Goal: Task Accomplishment & Management: Use online tool/utility

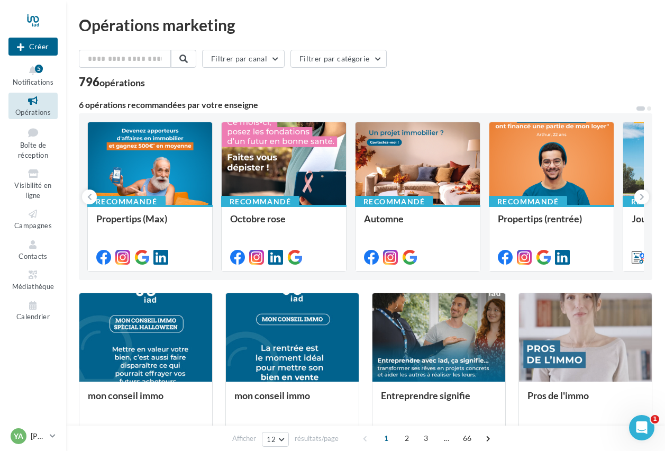
drag, startPoint x: 239, startPoint y: 292, endPoint x: 241, endPoint y: 287, distance: 5.5
click at [30, 82] on span "Notifications" at bounding box center [33, 82] width 41 height 8
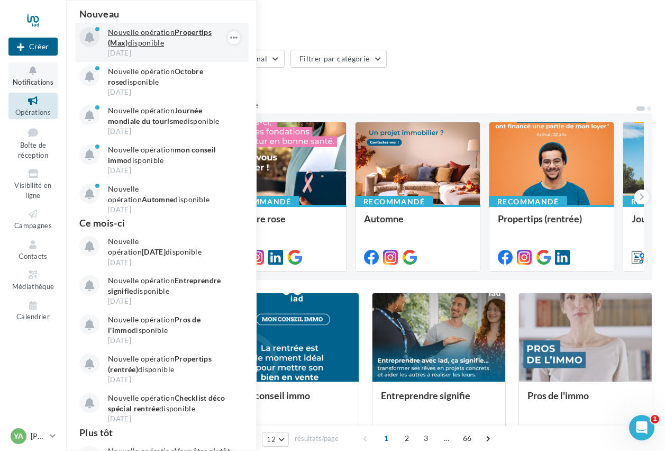
click at [128, 43] on p "Nouvelle opération Propertips (Max) disponible" at bounding box center [169, 37] width 123 height 21
click at [144, 39] on p "Nouvelle opération Propertips (Max) disponible" at bounding box center [169, 37] width 123 height 21
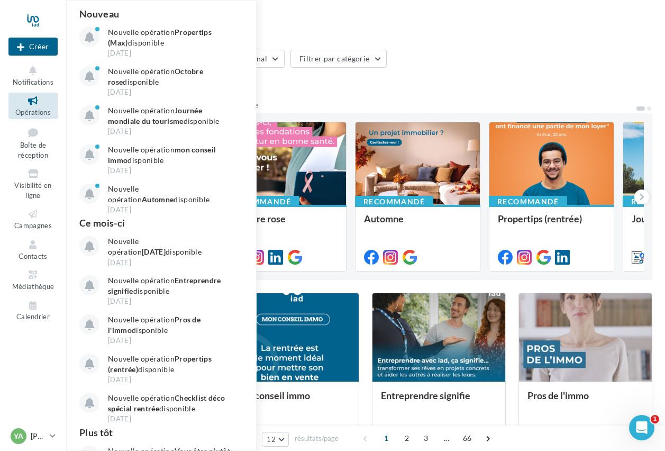
click at [344, 98] on div "Filtrer par canal Filtrer par catégorie 796 opérations 6 opérations recommandée…" at bounding box center [365, 434] width 573 height 768
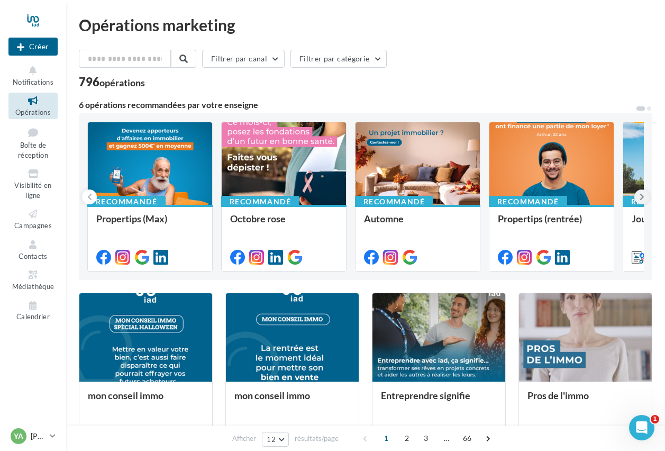
click at [646, 200] on button at bounding box center [641, 196] width 15 height 15
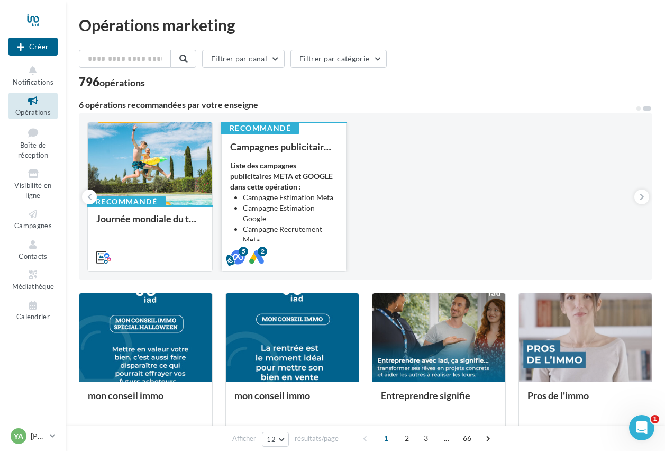
click at [313, 178] on strong "Liste des campagnes publicitaires META et GOOGLE dans cette opération :" at bounding box center [281, 176] width 103 height 30
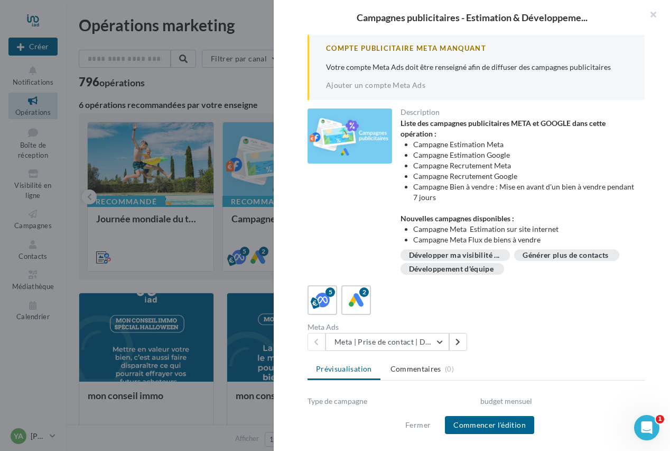
click at [654, 16] on button "button" at bounding box center [649, 16] width 42 height 32
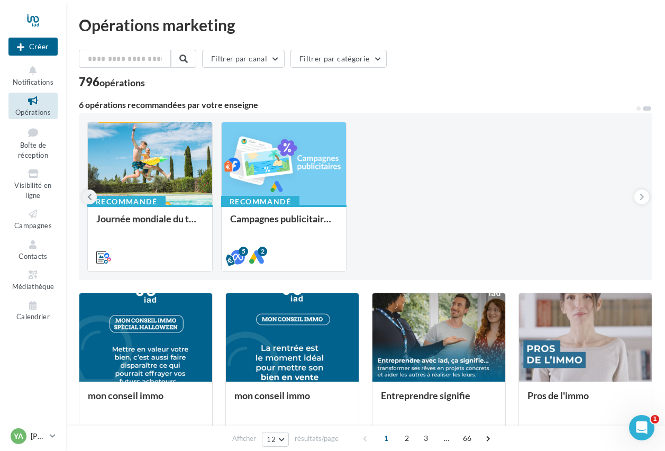
click at [92, 199] on button at bounding box center [89, 196] width 15 height 15
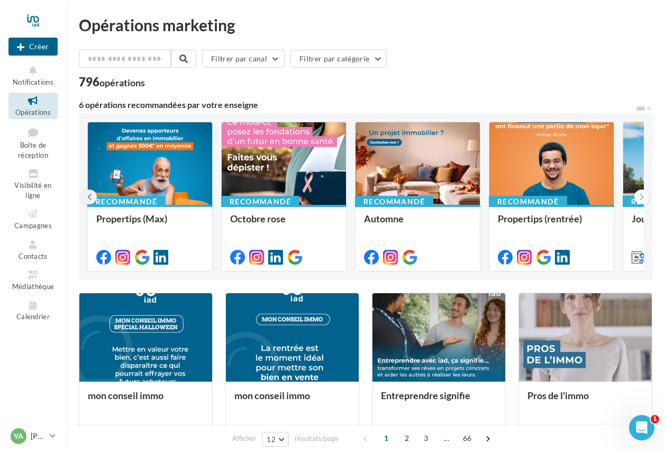
click at [94, 196] on button at bounding box center [89, 196] width 15 height 15
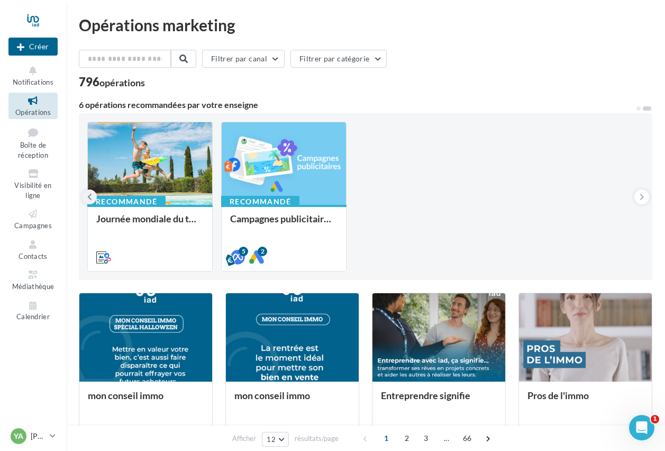
click at [94, 196] on button at bounding box center [89, 196] width 15 height 15
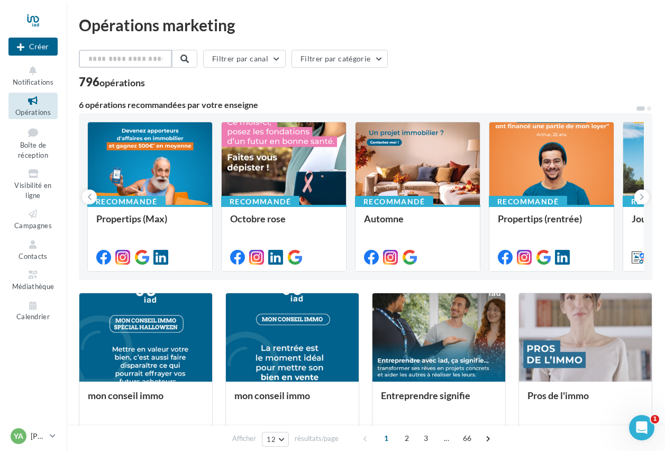
click at [127, 63] on input "text" at bounding box center [125, 59] width 93 height 18
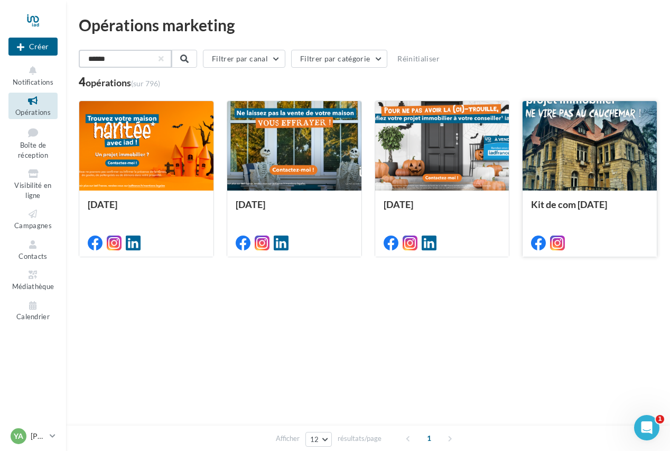
type input "******"
click at [558, 181] on div at bounding box center [590, 146] width 134 height 90
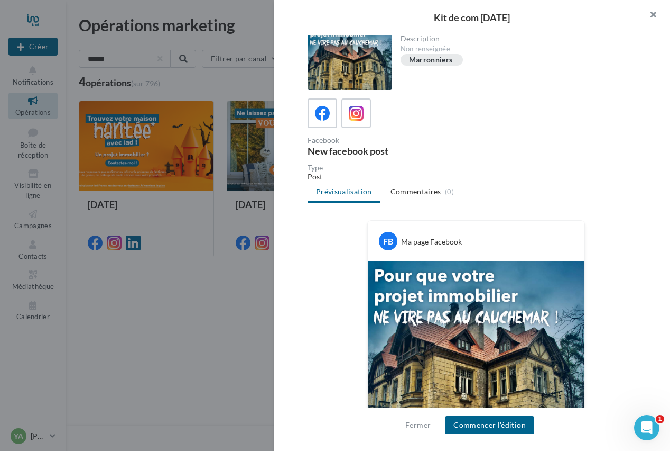
click at [650, 13] on button "button" at bounding box center [649, 16] width 42 height 32
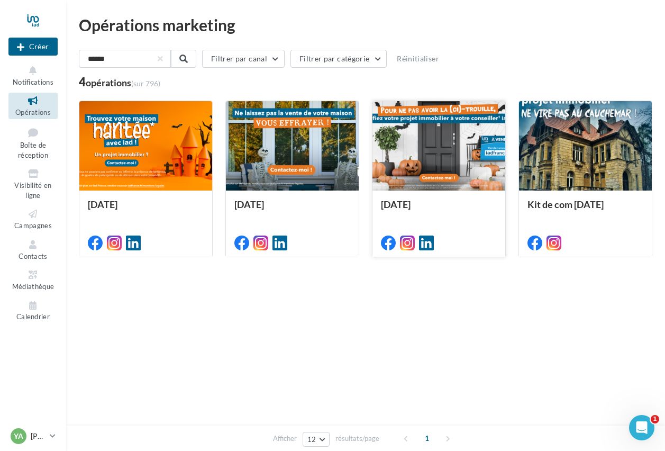
click at [435, 164] on div at bounding box center [438, 146] width 133 height 90
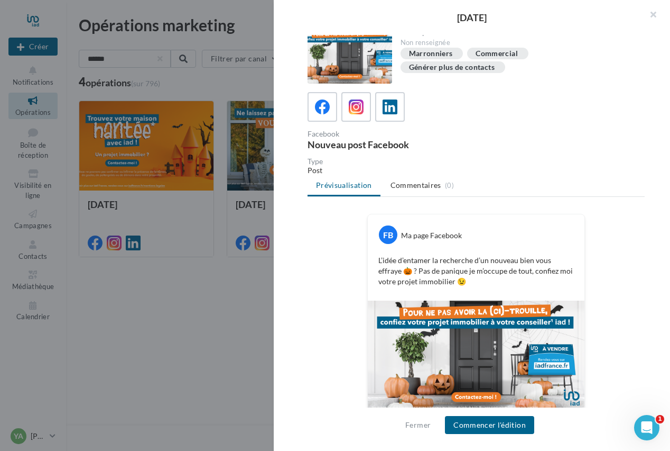
scroll to position [17, 0]
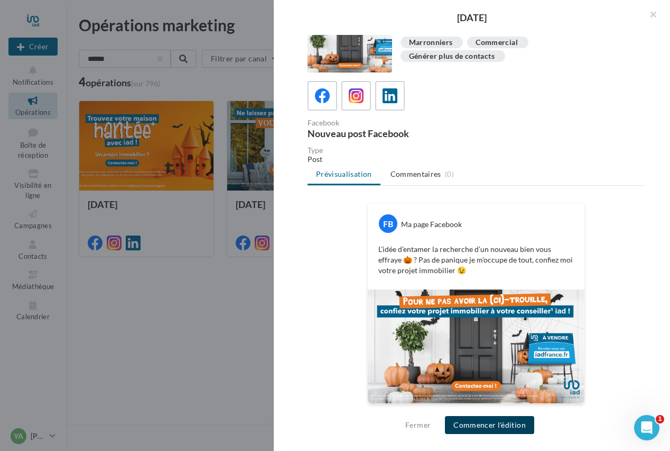
click at [485, 429] on button "Commencer l'édition" at bounding box center [489, 425] width 89 height 18
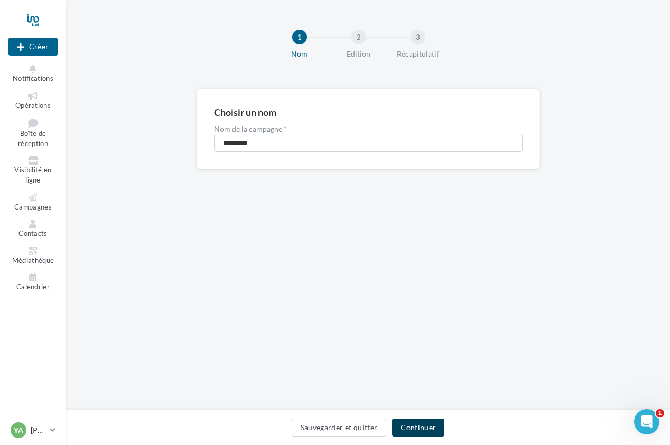
click at [437, 426] on button "Continuer" at bounding box center [418, 427] width 52 height 18
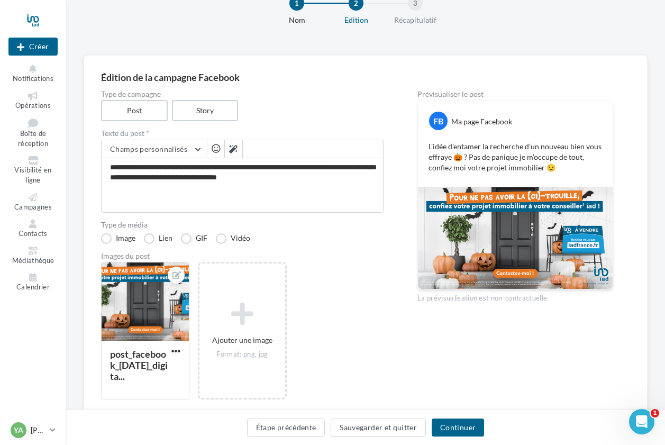
scroll to position [48, 0]
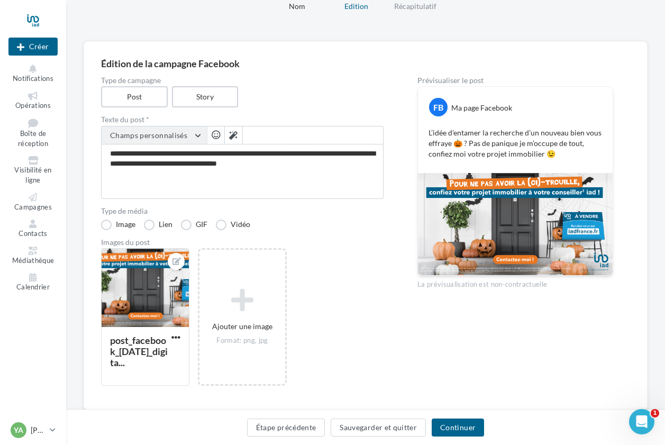
click at [198, 137] on button "Champs personnalisés" at bounding box center [154, 135] width 105 height 18
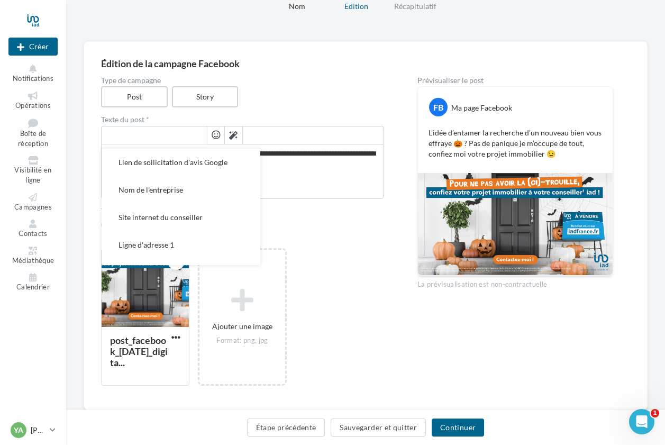
click at [378, 258] on div "post_facebook_halloween_2022_digita... Ajouter une image Format: png, jpg" at bounding box center [246, 322] width 291 height 149
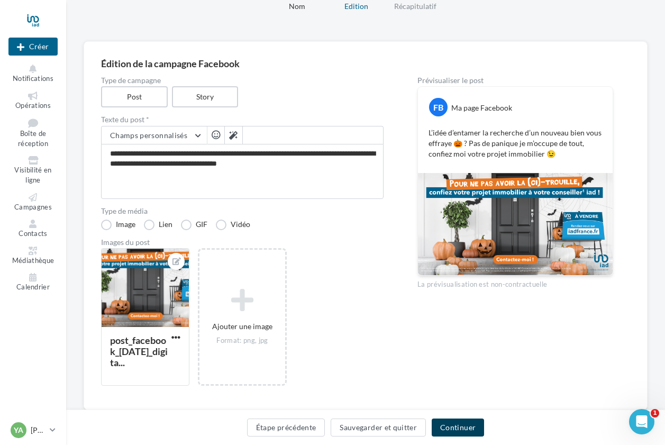
click at [461, 420] on button "Continuer" at bounding box center [457, 427] width 52 height 18
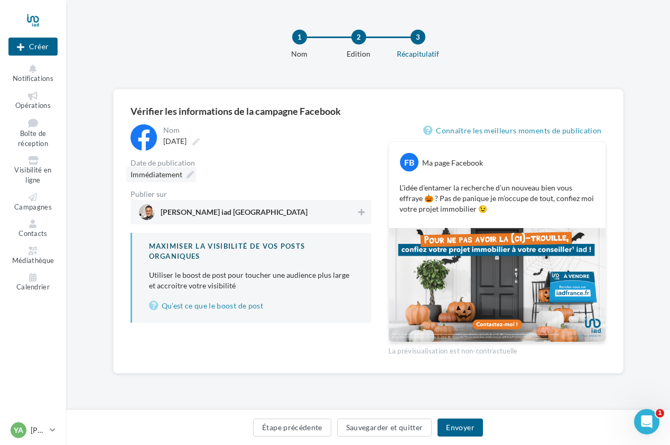
click at [192, 174] on icon at bounding box center [190, 174] width 7 height 7
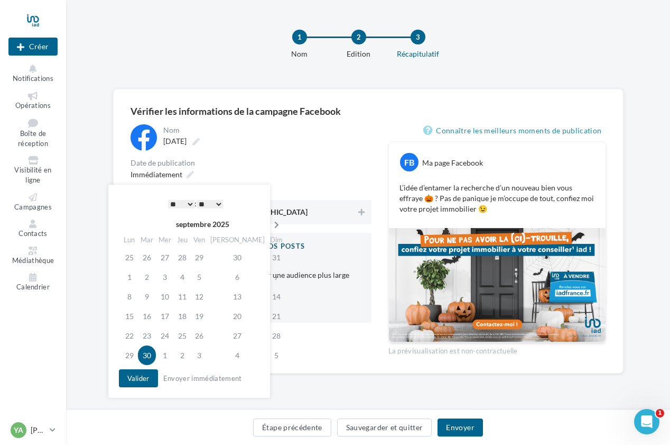
click at [270, 222] on icon at bounding box center [276, 224] width 13 height 7
click at [185, 332] on td "30" at bounding box center [184, 336] width 17 height 20
click at [146, 375] on button "Valider" at bounding box center [138, 378] width 39 height 18
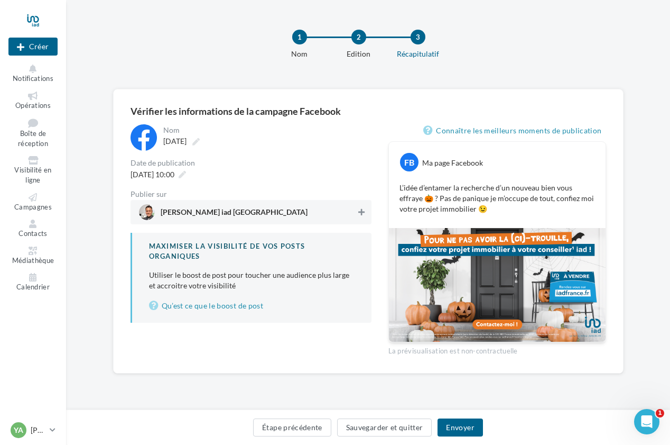
click at [362, 212] on icon at bounding box center [362, 211] width 6 height 7
click at [186, 178] on icon at bounding box center [182, 174] width 7 height 7
click at [250, 174] on div "30/10/2025 à 10:00" at bounding box center [251, 174] width 241 height 15
click at [186, 178] on icon at bounding box center [182, 174] width 7 height 7
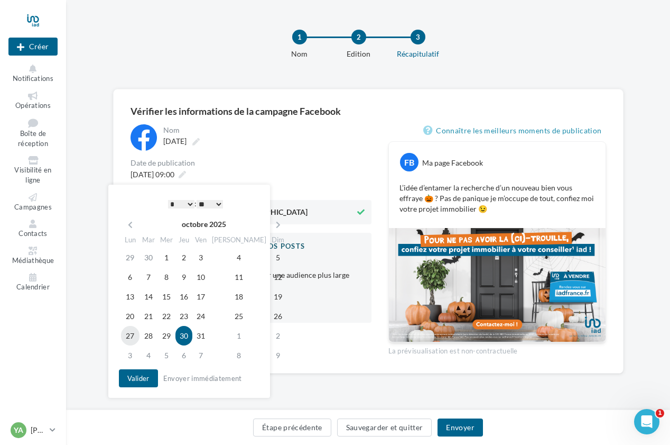
click at [133, 333] on td "27" at bounding box center [130, 336] width 19 height 20
click at [144, 373] on button "Valider" at bounding box center [138, 378] width 39 height 18
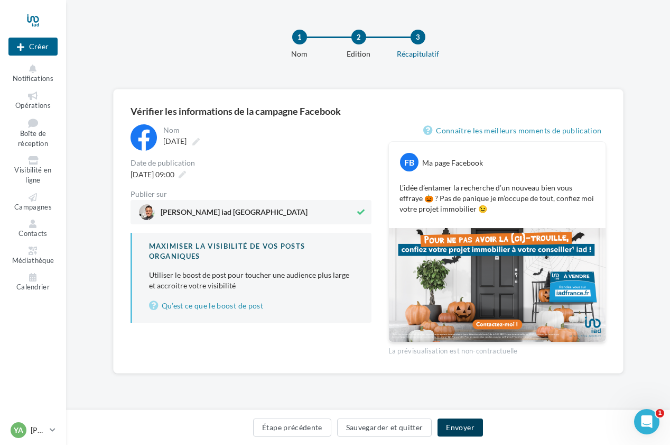
click at [460, 426] on button "Envoyer" at bounding box center [460, 427] width 45 height 18
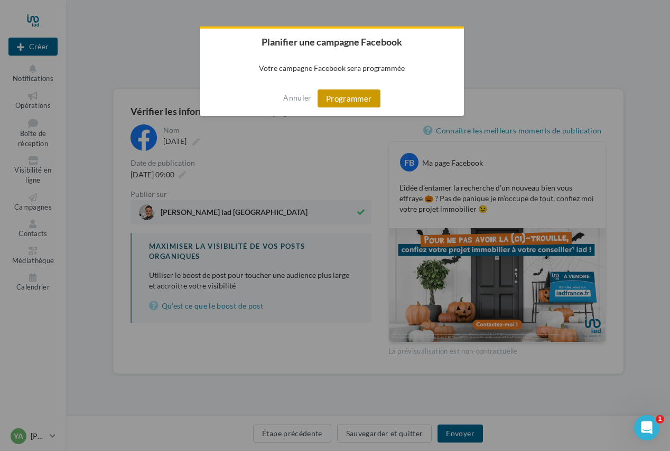
click at [350, 98] on button "Programmer" at bounding box center [349, 98] width 63 height 18
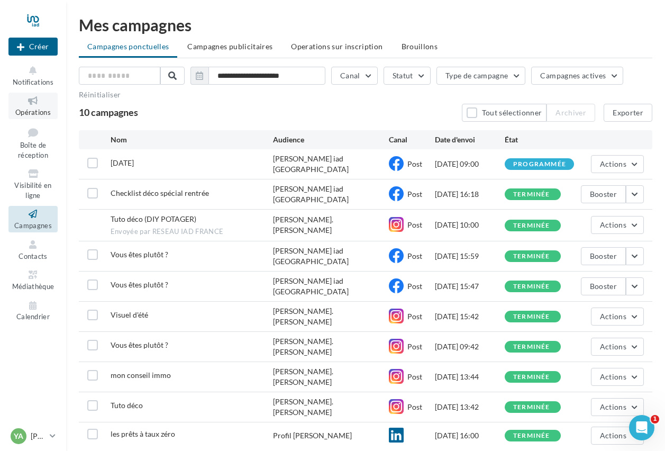
click at [42, 103] on icon at bounding box center [33, 101] width 43 height 12
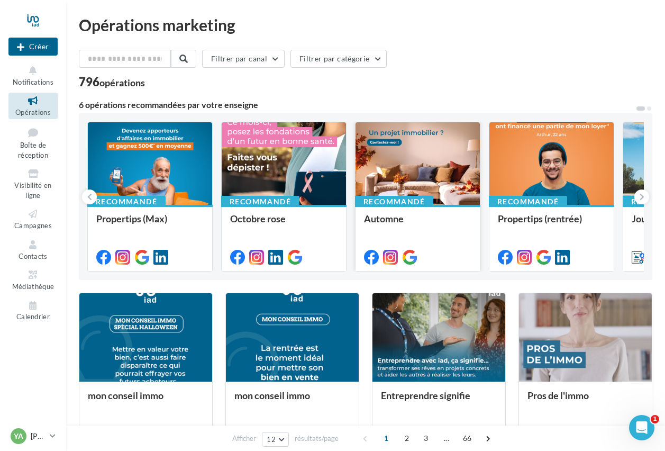
click at [386, 196] on div "Recommandé" at bounding box center [394, 202] width 78 height 12
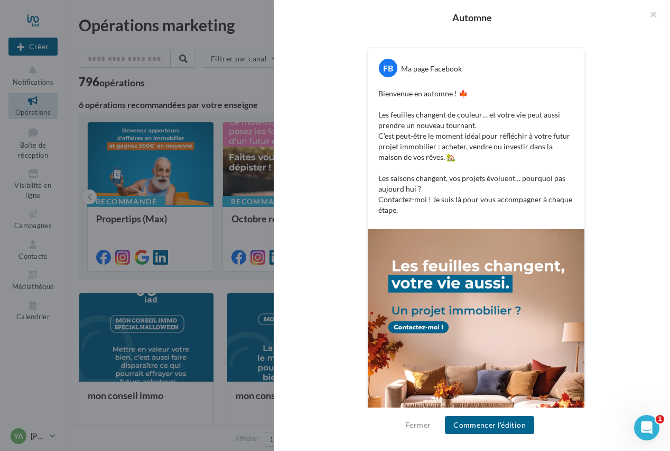
scroll to position [252, 0]
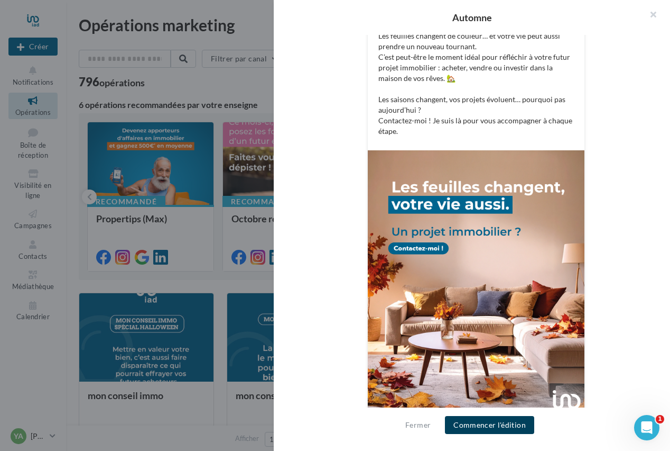
click at [504, 419] on button "Commencer l'édition" at bounding box center [489, 425] width 89 height 18
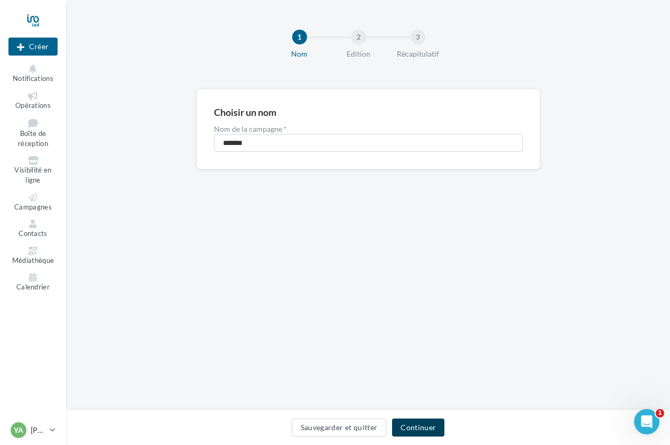
click at [412, 421] on button "Continuer" at bounding box center [418, 427] width 52 height 18
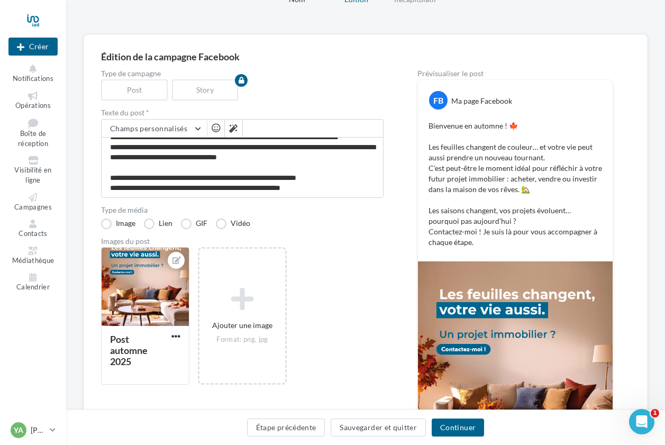
scroll to position [52, 0]
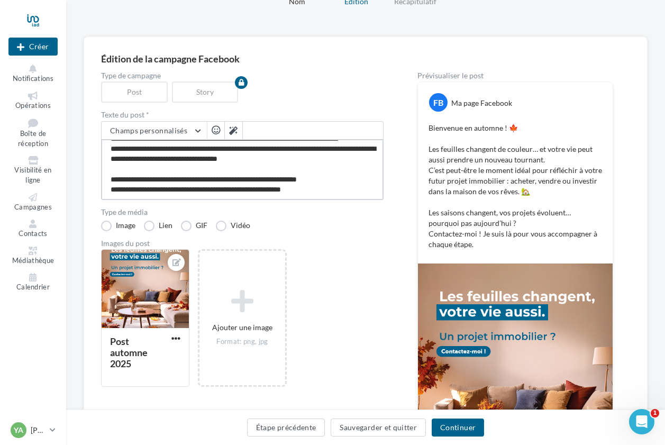
click at [162, 190] on textarea "**********" at bounding box center [242, 169] width 282 height 61
type textarea "**********"
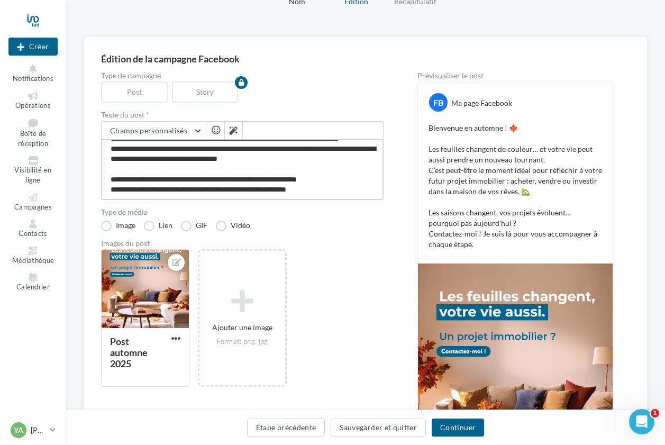
type textarea "**********"
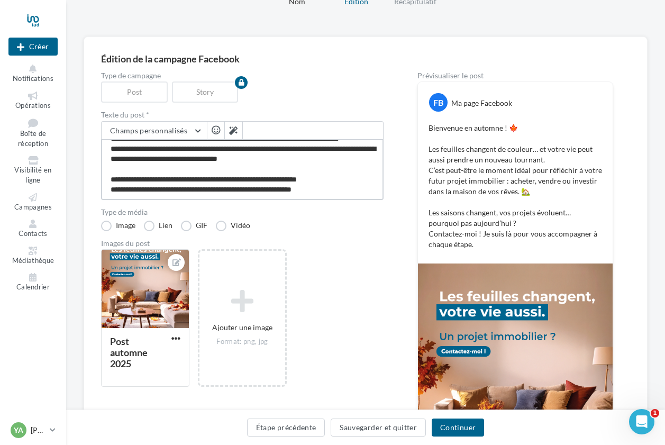
type textarea "**********"
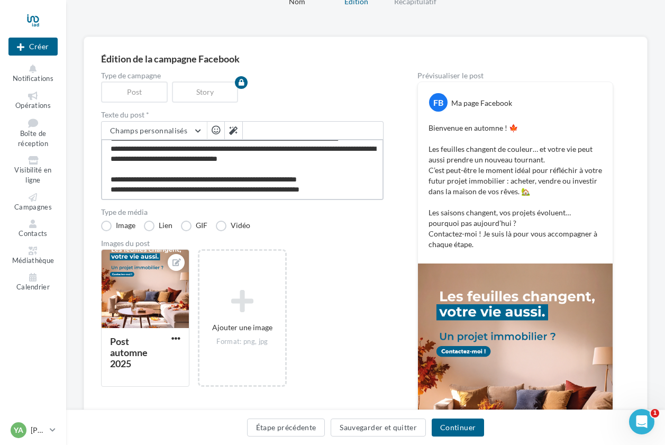
type textarea "**********"
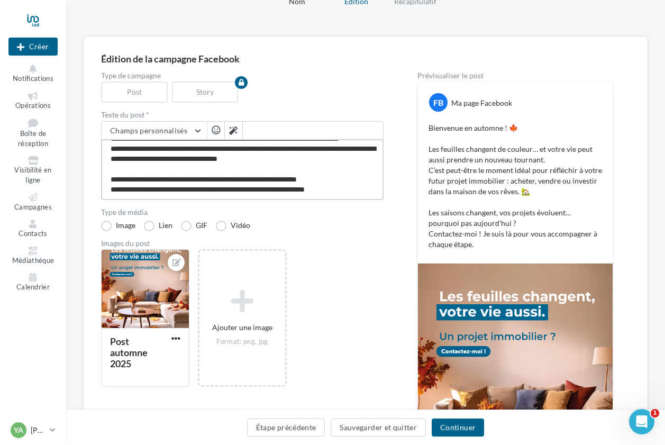
type textarea "**********"
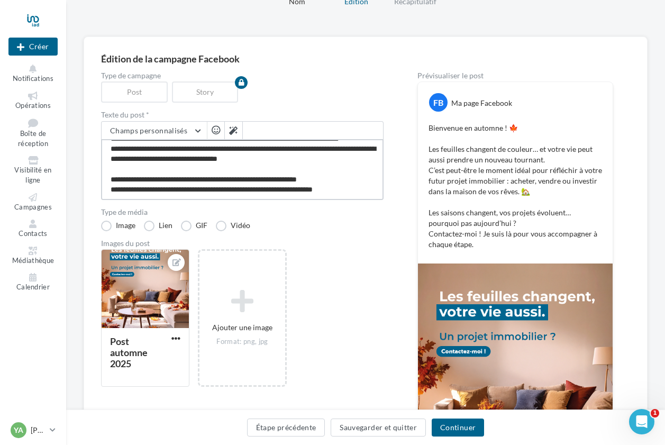
type textarea "**********"
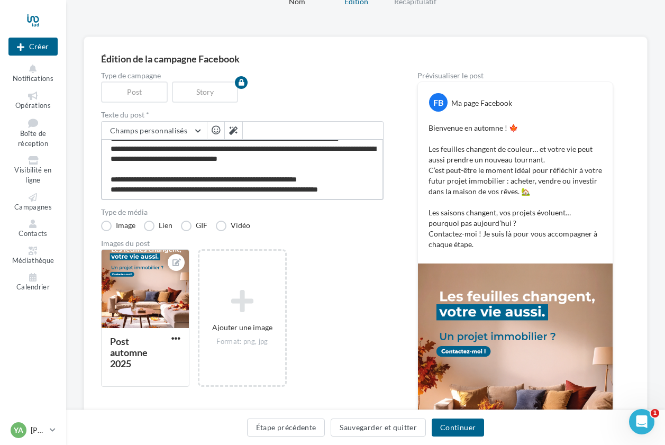
type textarea "**********"
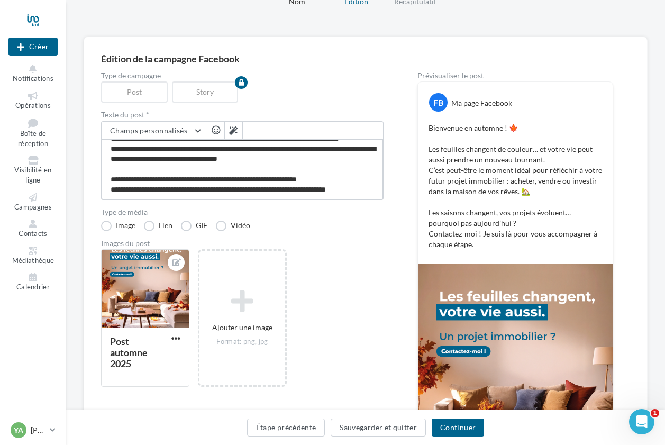
type textarea "**********"
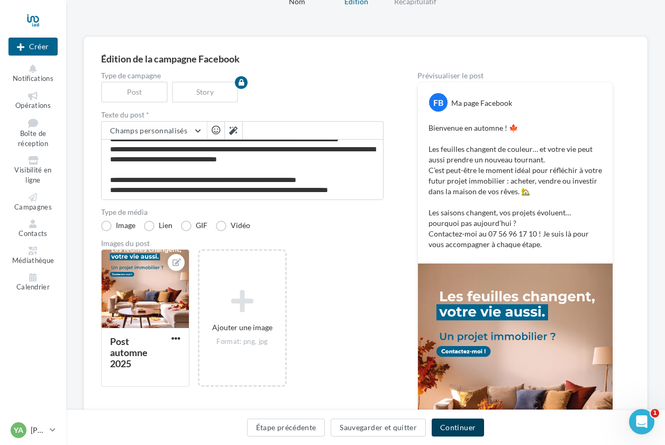
click at [454, 426] on button "Continuer" at bounding box center [457, 427] width 52 height 18
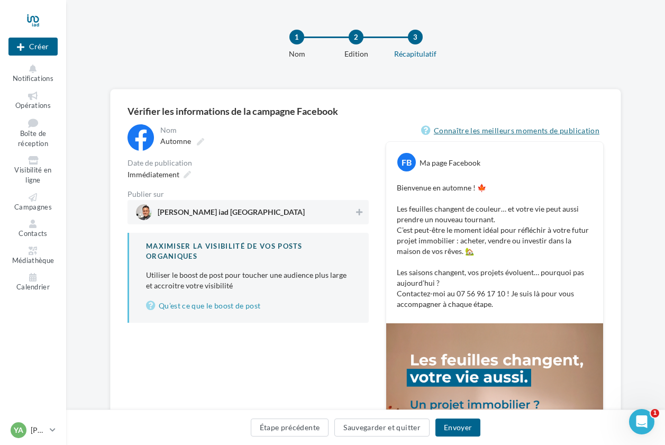
click at [489, 134] on link "Connaître les meilleurs moments de publication" at bounding box center [512, 130] width 182 height 13
click at [190, 173] on icon at bounding box center [186, 174] width 7 height 7
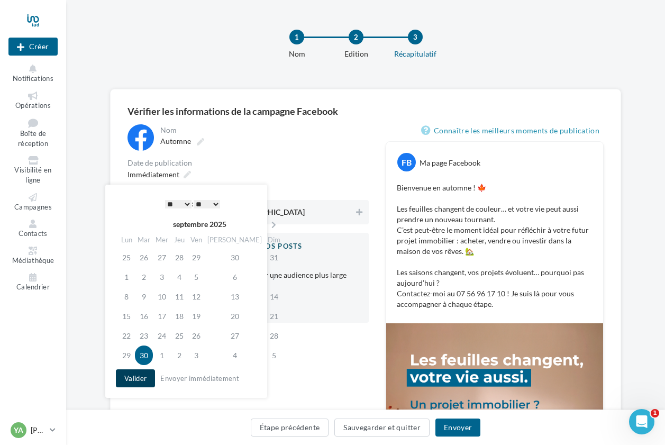
click at [148, 373] on button "Valider" at bounding box center [135, 378] width 39 height 18
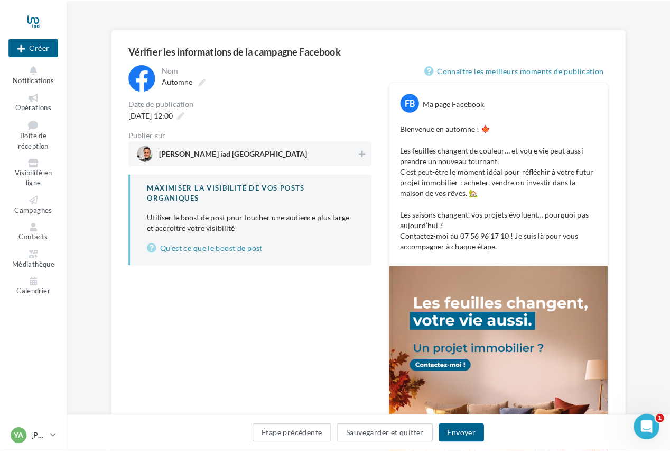
scroll to position [88, 0]
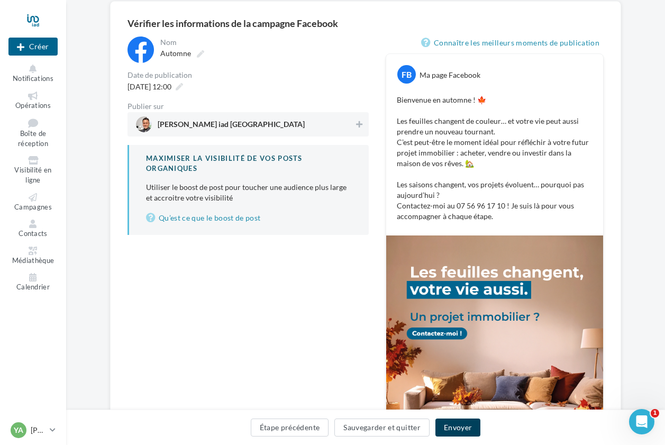
click at [474, 425] on button "Envoyer" at bounding box center [457, 427] width 45 height 18
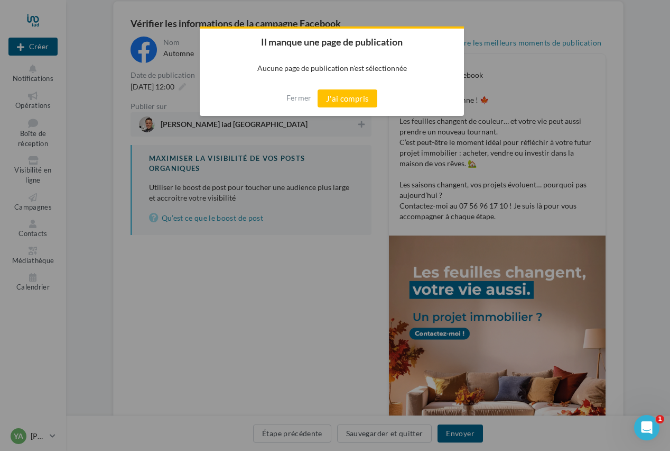
click at [354, 280] on div at bounding box center [335, 225] width 670 height 451
click at [353, 98] on button "J'ai compris" at bounding box center [348, 98] width 60 height 18
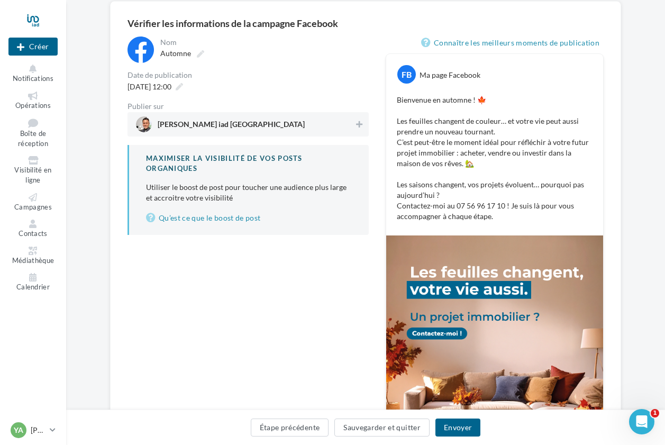
click at [286, 123] on span "Yannick AGNÈS iad France" at bounding box center [245, 124] width 218 height 16
click at [456, 430] on button "Envoyer" at bounding box center [457, 427] width 45 height 18
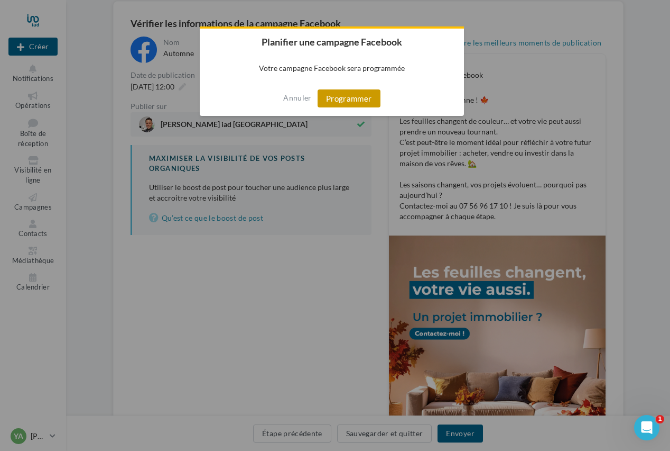
click at [357, 101] on button "Programmer" at bounding box center [349, 98] width 63 height 18
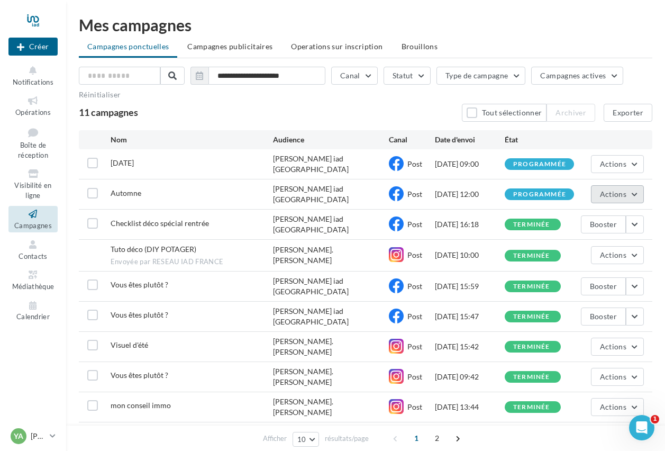
click at [622, 195] on button "Actions" at bounding box center [617, 194] width 53 height 18
click at [622, 194] on button "Actions" at bounding box center [617, 194] width 53 height 18
click at [632, 218] on button "button" at bounding box center [635, 224] width 18 height 18
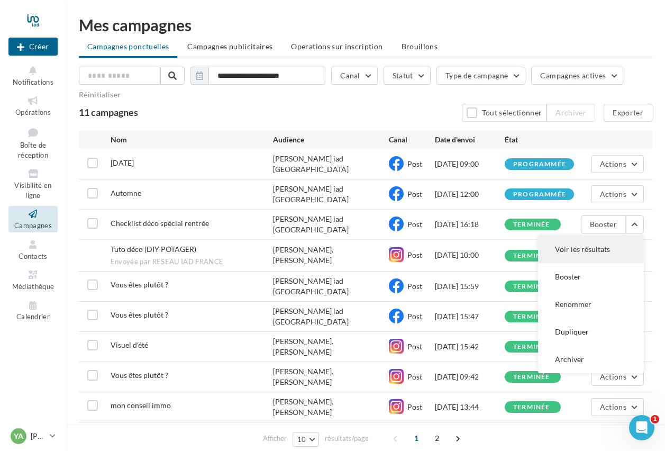
click at [620, 238] on button "Voir les résultats" at bounding box center [591, 248] width 106 height 27
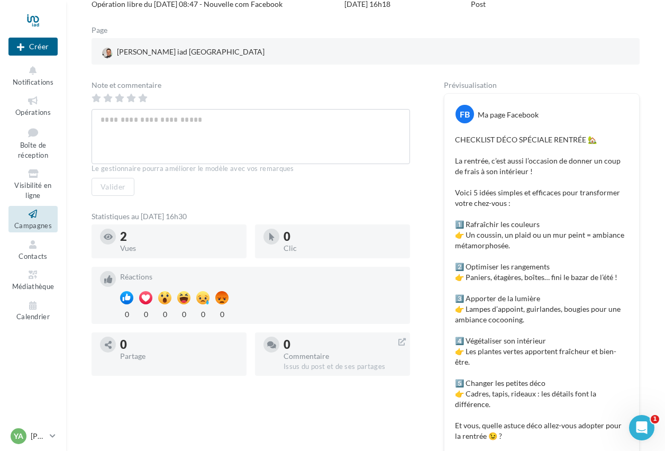
scroll to position [132, 0]
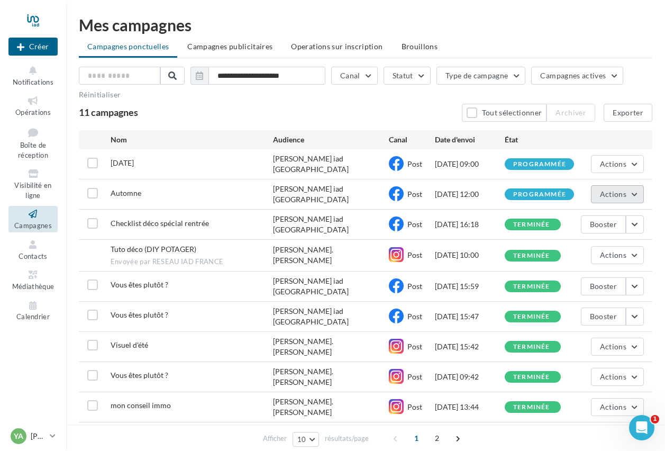
click at [626, 194] on button "Actions" at bounding box center [617, 194] width 53 height 18
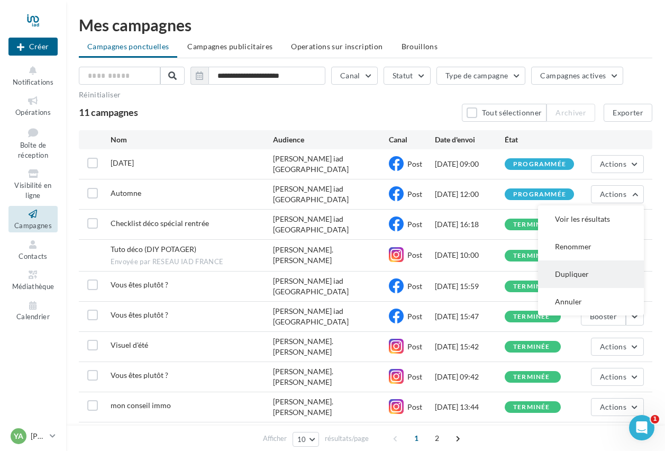
click at [580, 265] on button "Dupliquer" at bounding box center [591, 273] width 106 height 27
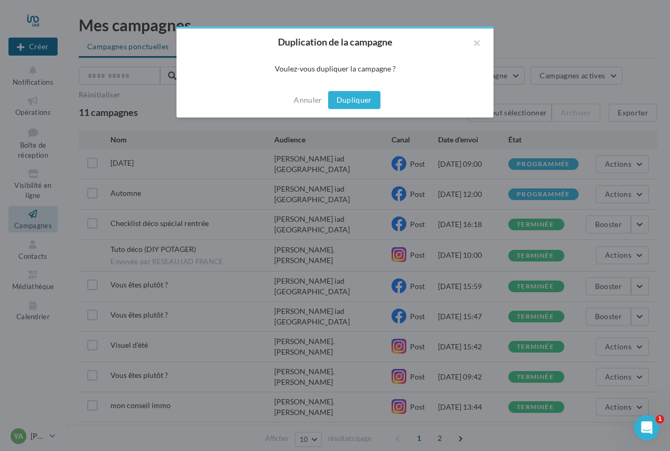
click at [350, 97] on button "Dupliquer" at bounding box center [354, 100] width 52 height 18
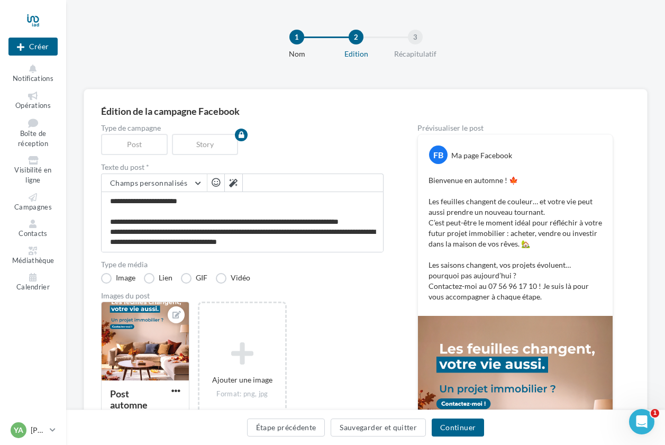
click at [299, 43] on div "1" at bounding box center [296, 37] width 15 height 15
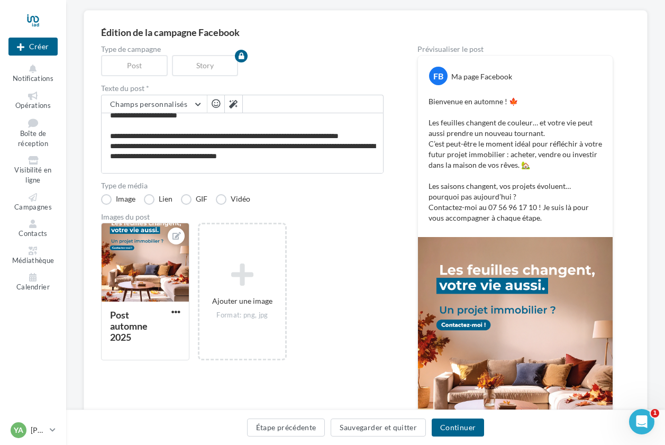
scroll to position [24, 0]
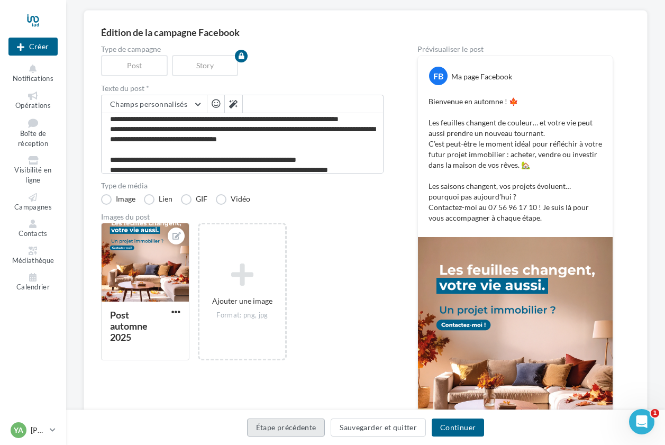
click at [311, 427] on button "Étape précédente" at bounding box center [286, 427] width 78 height 18
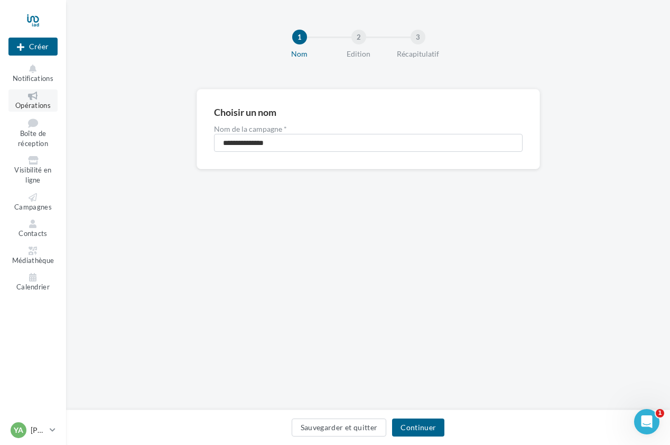
click at [33, 97] on icon at bounding box center [33, 95] width 43 height 8
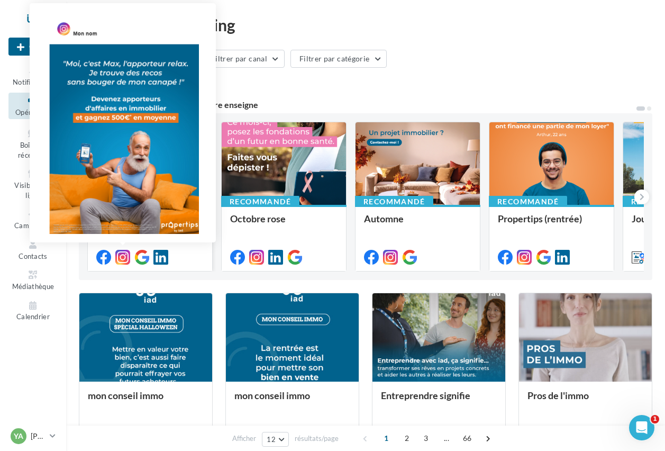
click at [124, 261] on icon at bounding box center [122, 257] width 15 height 15
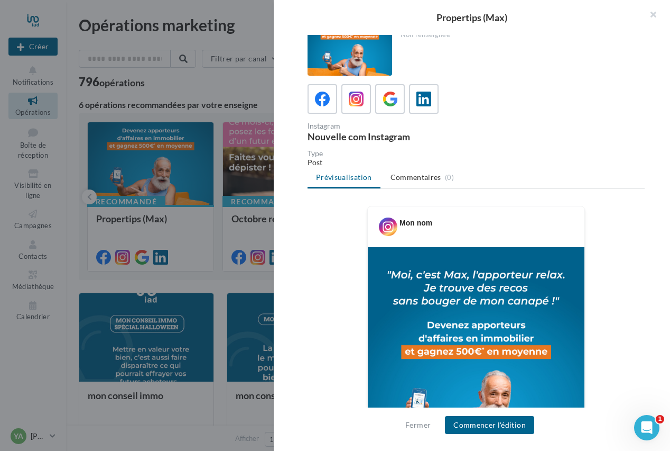
scroll to position [106, 0]
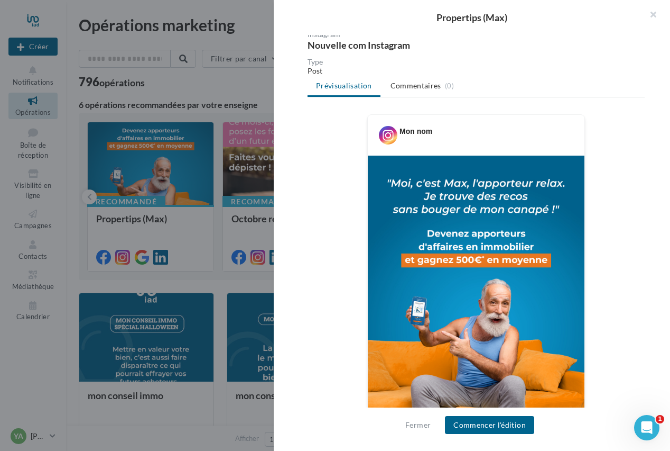
click at [655, 16] on button "button" at bounding box center [649, 16] width 42 height 32
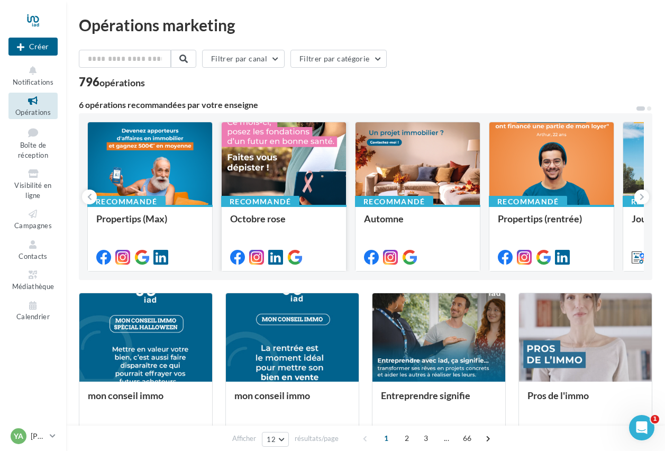
click at [311, 182] on div at bounding box center [284, 164] width 124 height 84
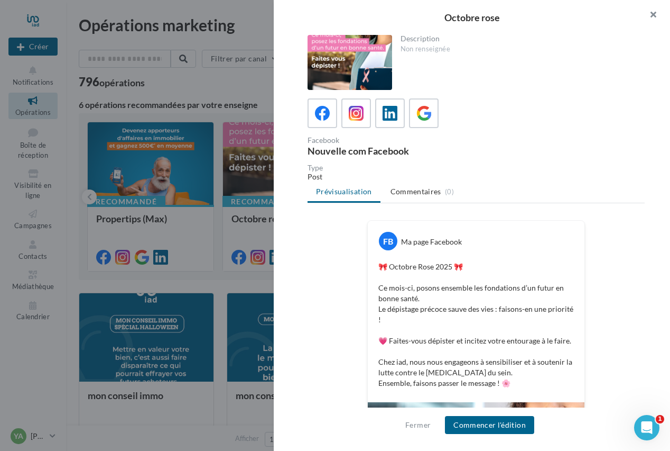
click at [652, 16] on button "button" at bounding box center [649, 16] width 42 height 32
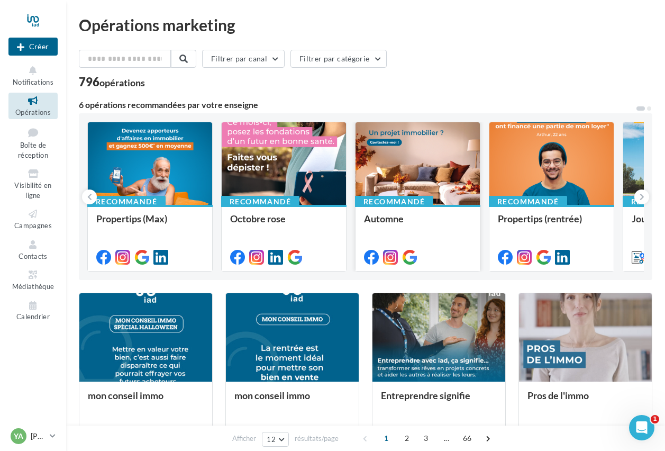
click at [431, 151] on div at bounding box center [417, 164] width 124 height 84
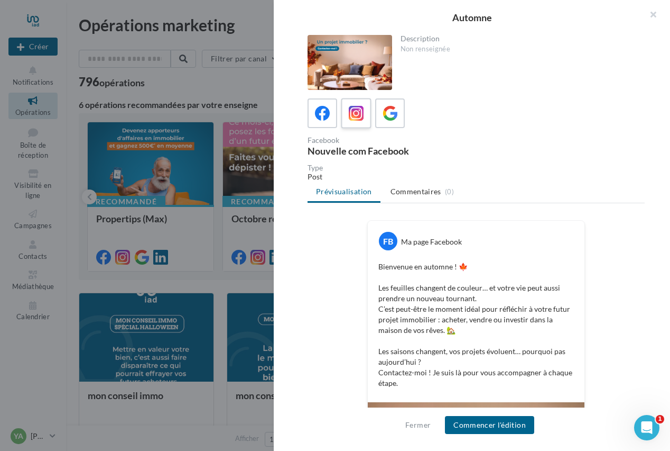
click at [359, 119] on icon at bounding box center [356, 113] width 15 height 15
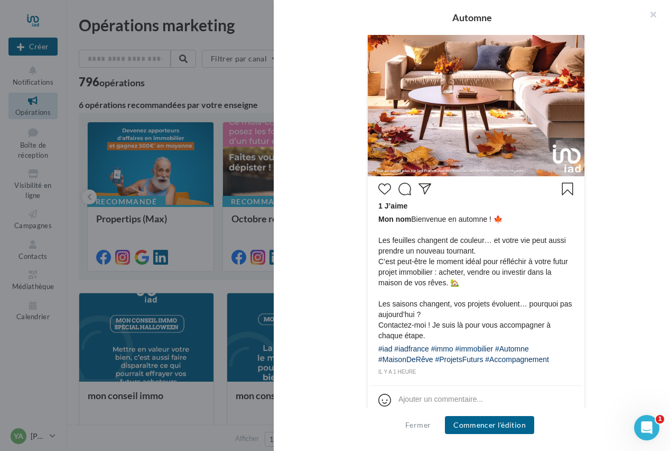
scroll to position [371, 0]
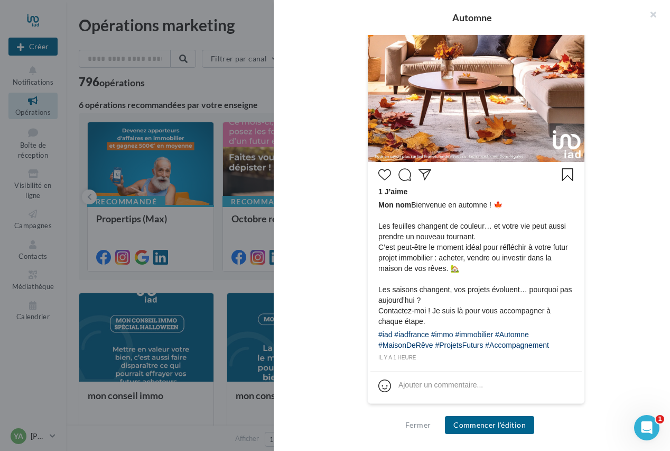
click at [514, 421] on button "Commencer l'édition" at bounding box center [489, 425] width 89 height 18
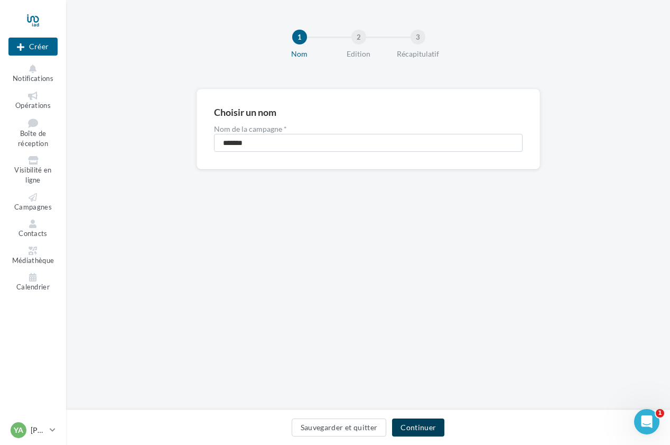
click at [428, 430] on button "Continuer" at bounding box center [418, 427] width 52 height 18
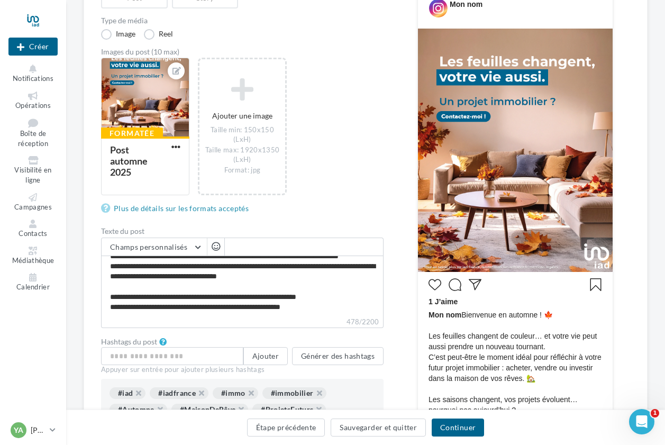
scroll to position [149, 0]
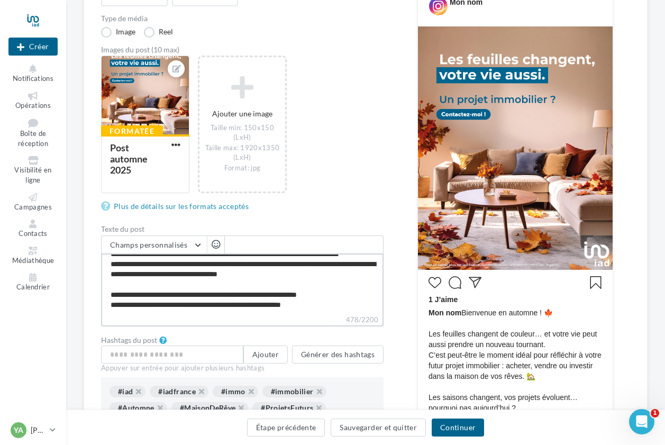
click at [162, 305] on textarea "**********" at bounding box center [242, 283] width 282 height 61
type textarea "**********"
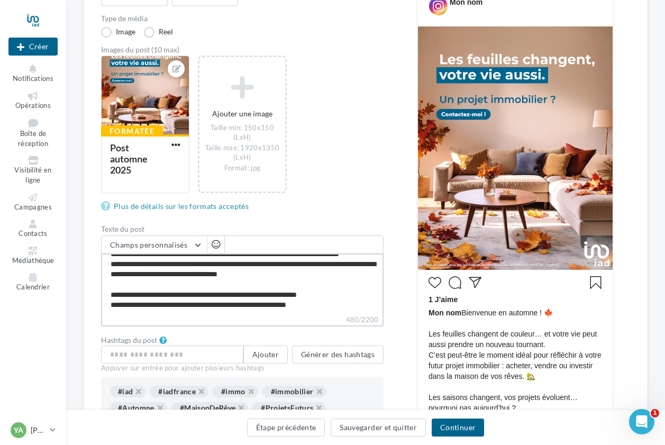
type textarea "**********"
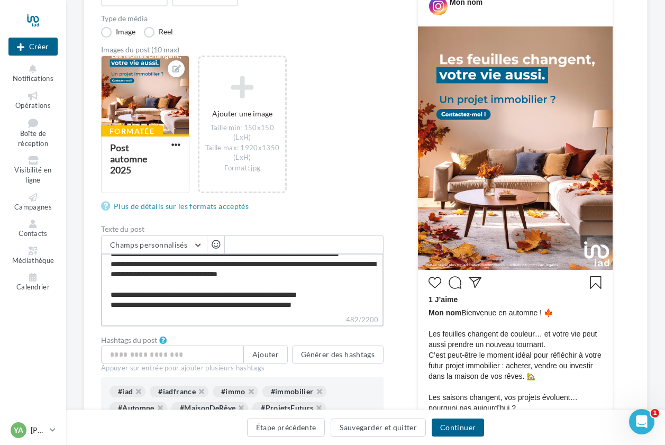
type textarea "**********"
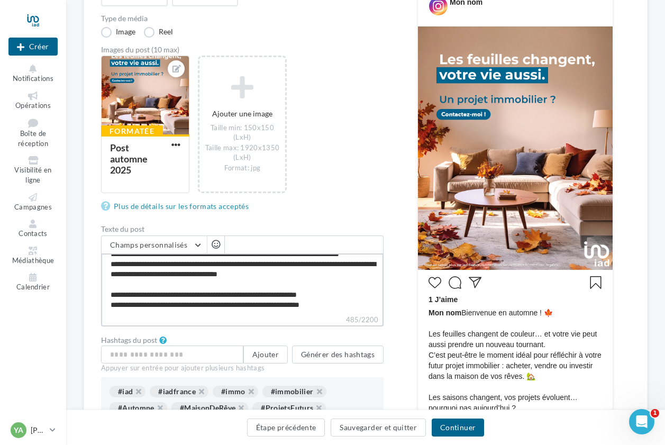
type textarea "**********"
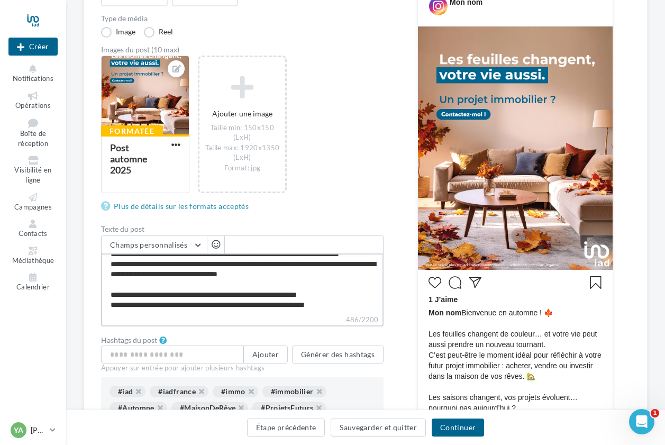
type textarea "**********"
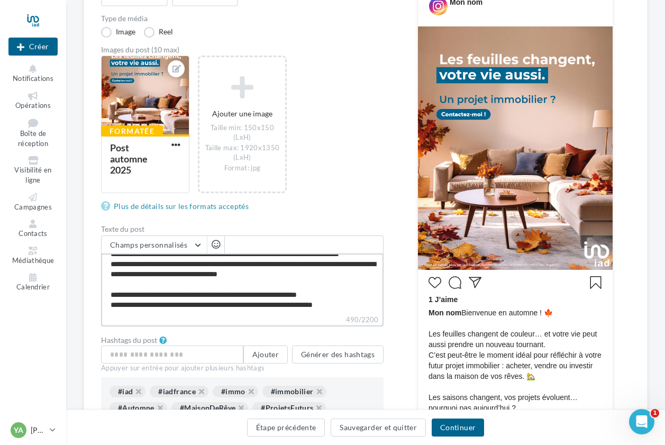
type textarea "**********"
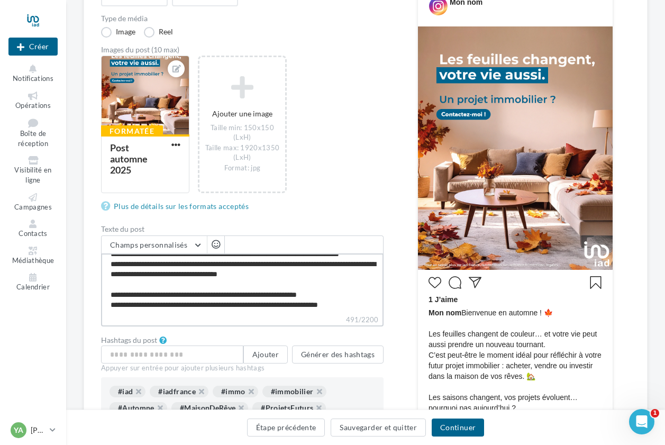
type textarea "**********"
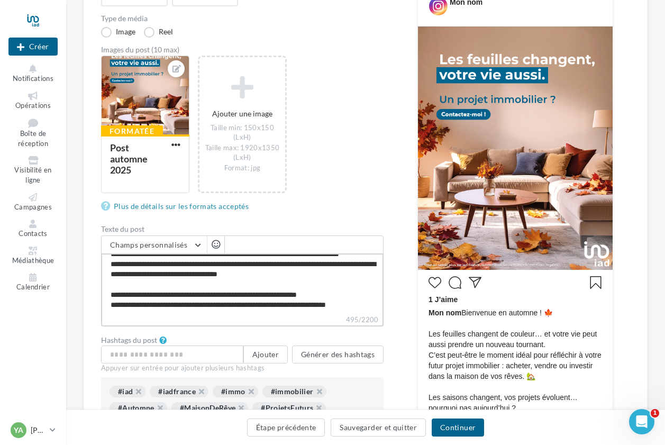
type textarea "**********"
click at [454, 429] on button "Continuer" at bounding box center [457, 427] width 52 height 18
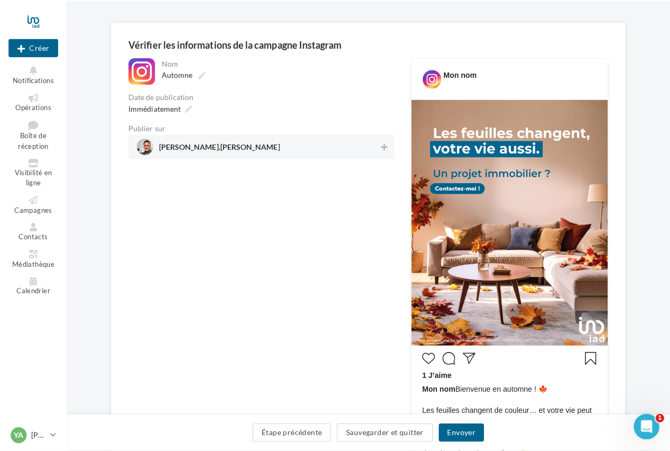
scroll to position [91, 0]
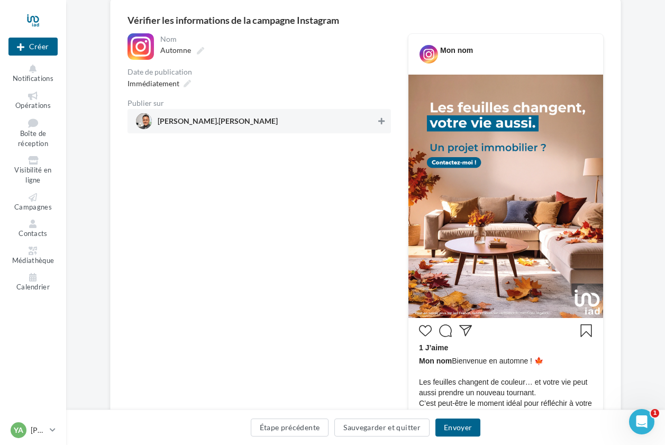
click at [380, 123] on icon at bounding box center [381, 120] width 6 height 7
click at [456, 425] on button "Envoyer" at bounding box center [457, 427] width 45 height 18
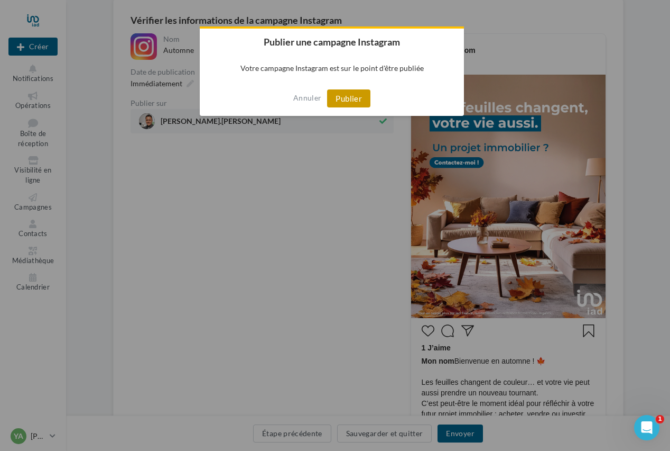
click at [360, 96] on button "Publier" at bounding box center [348, 98] width 43 height 18
